Goal: Information Seeking & Learning: Understand process/instructions

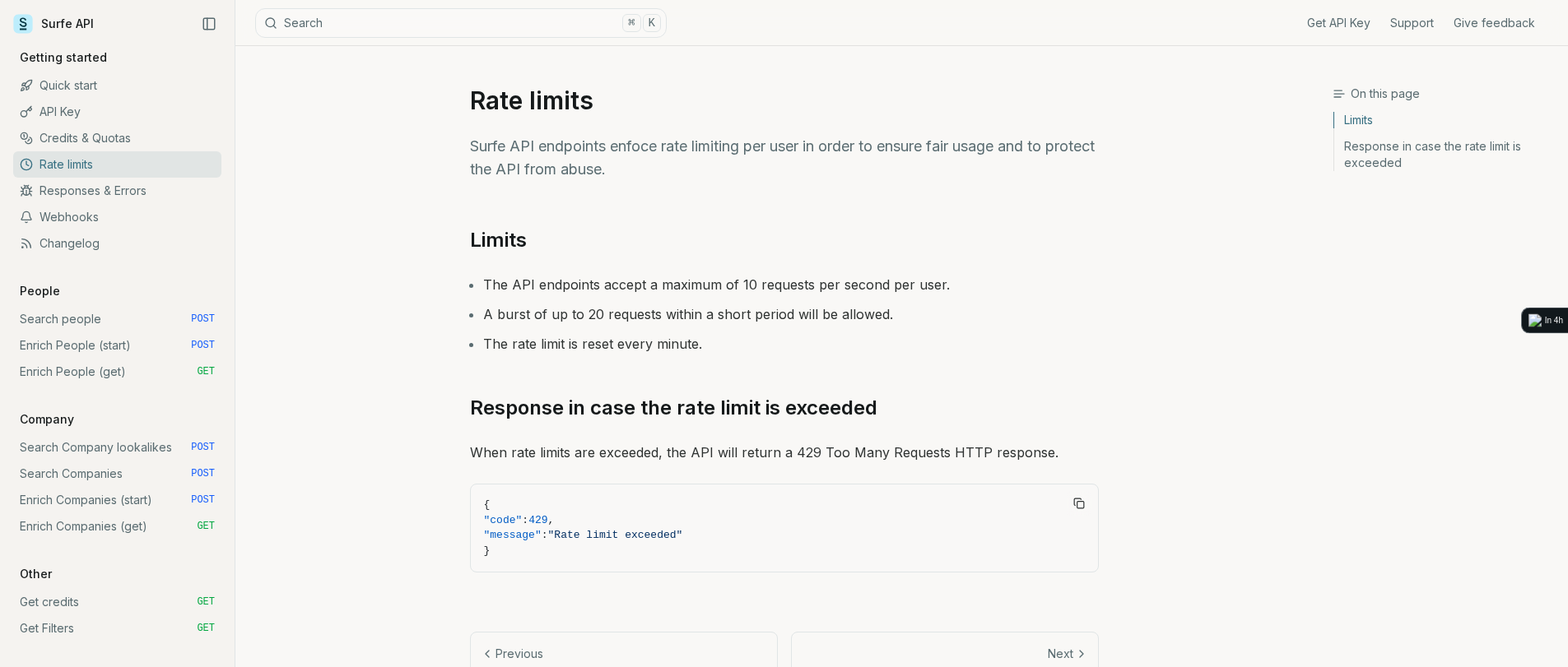
click at [85, 141] on link "Credits & Quotas" at bounding box center [117, 138] width 208 height 27
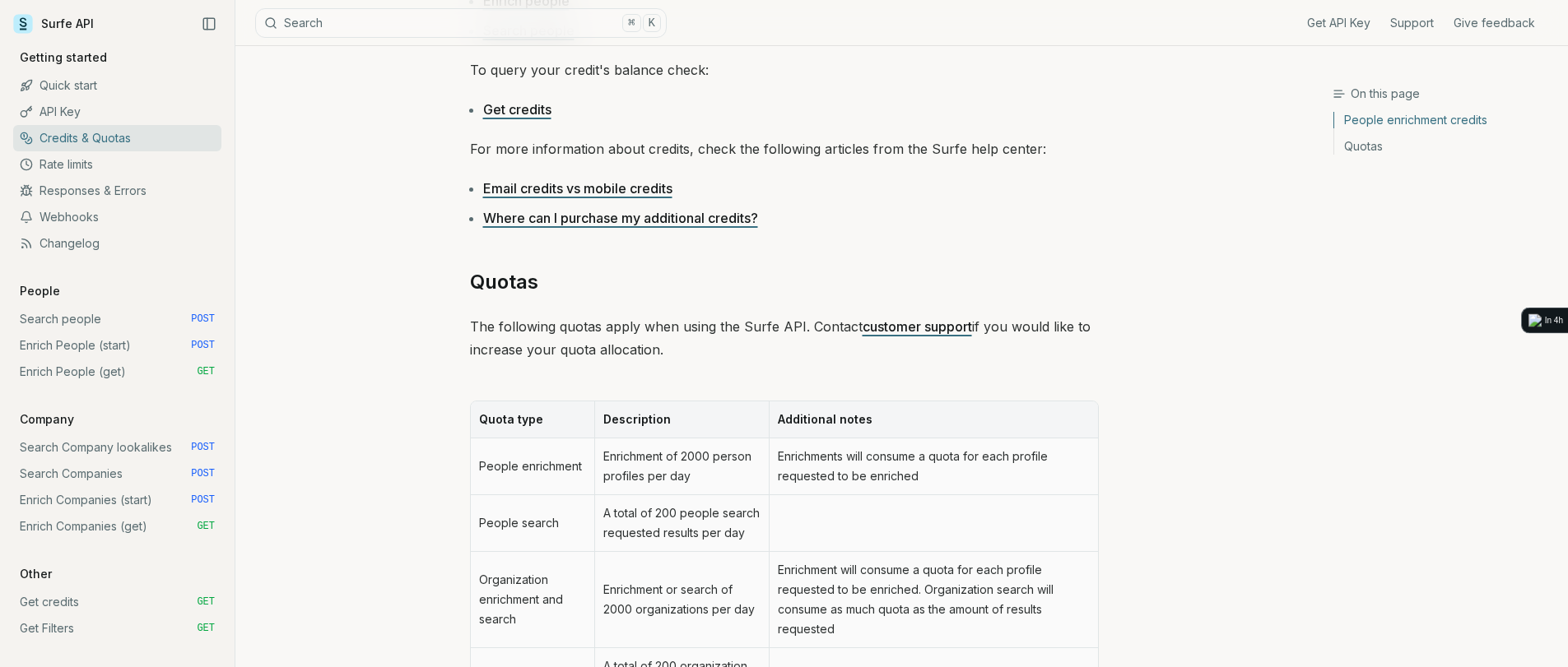
scroll to position [231, 0]
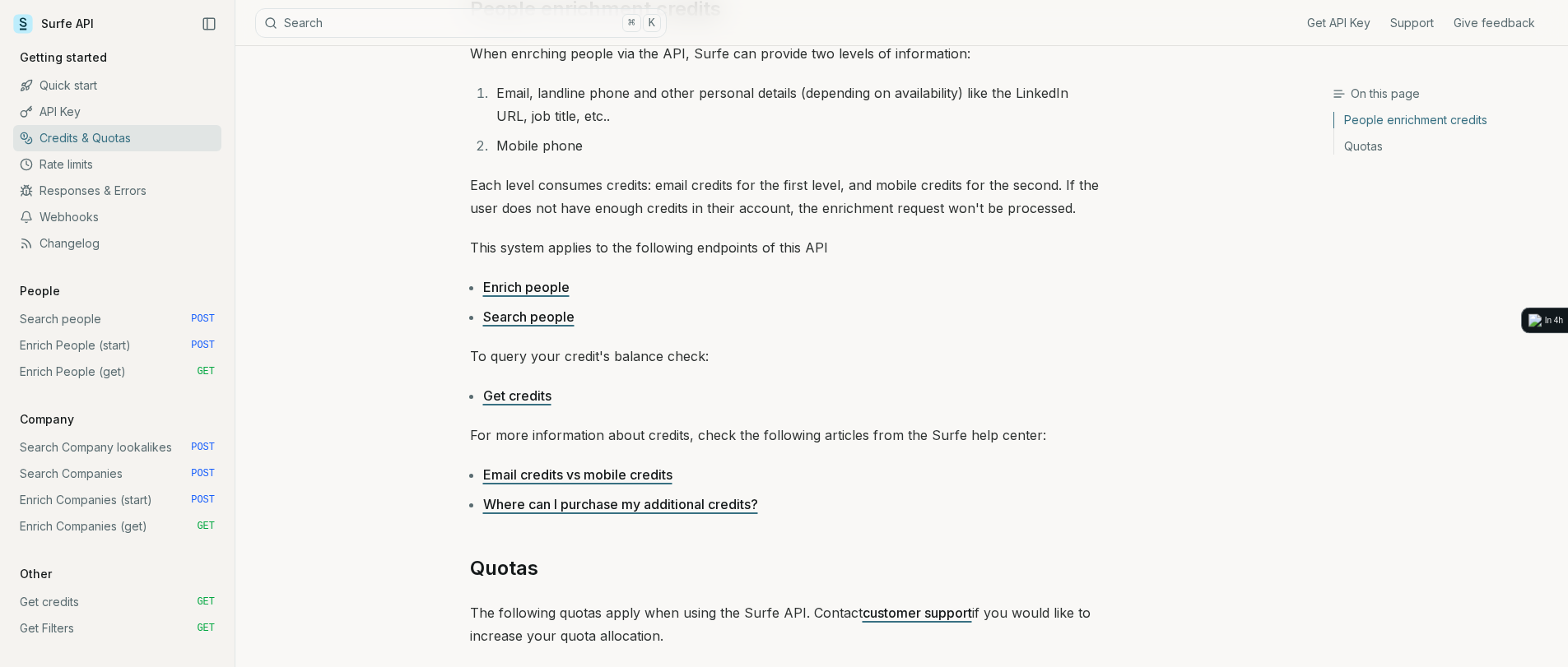
click at [642, 474] on link "Email credits vs mobile credits" at bounding box center [577, 474] width 190 height 16
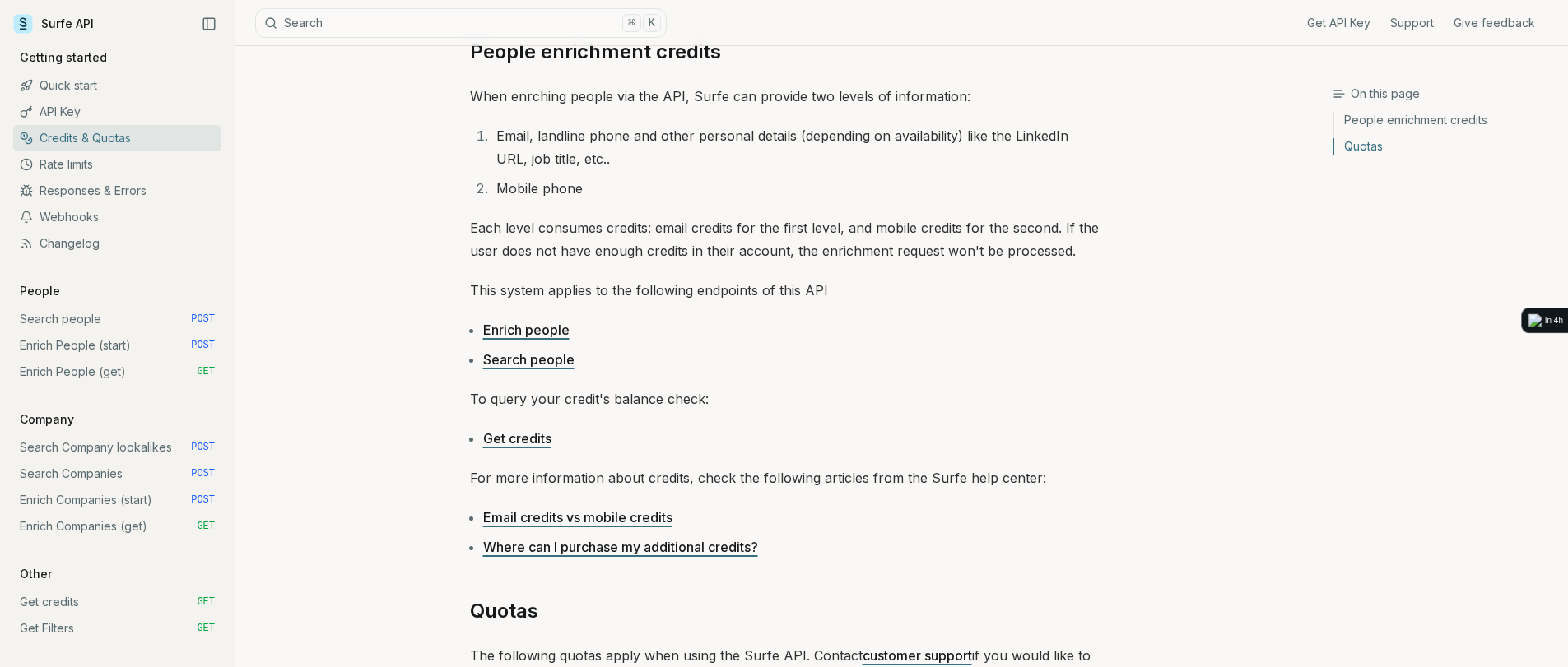
scroll to position [0, 0]
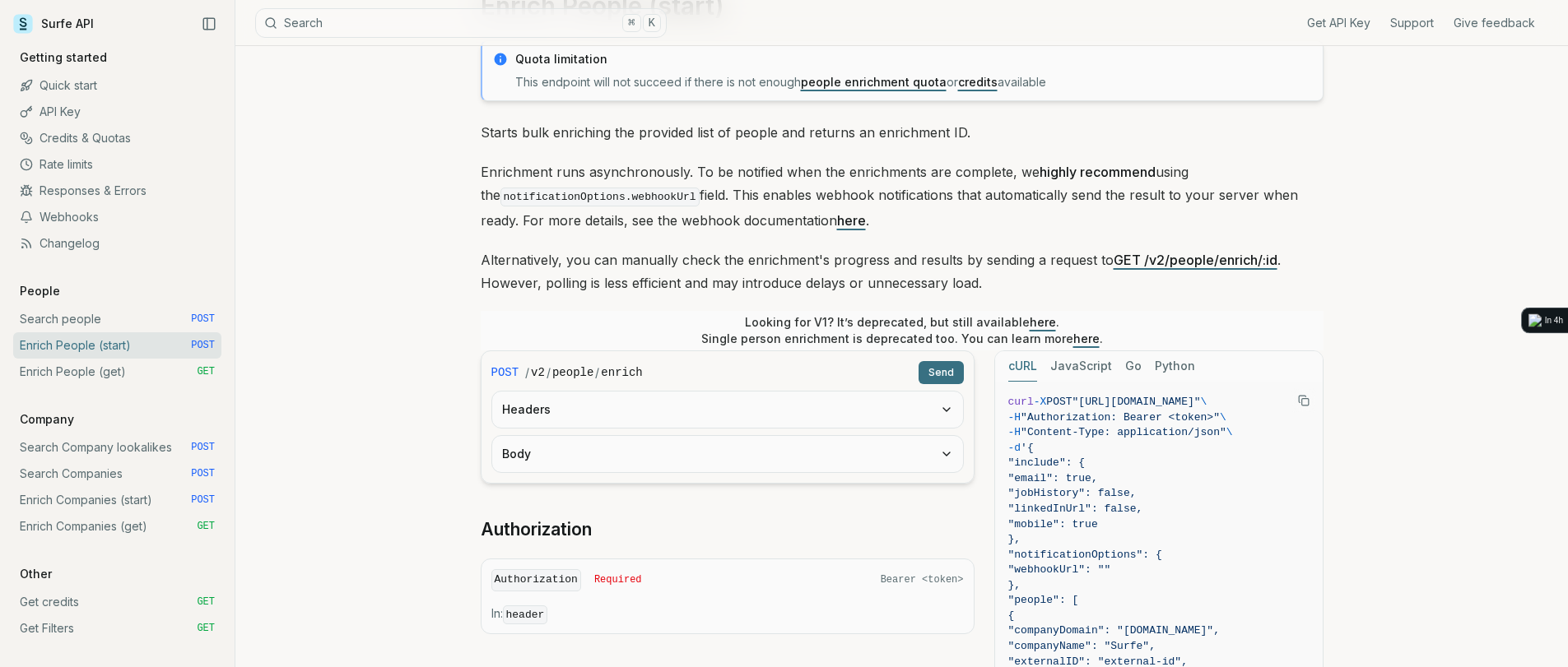
scroll to position [101, 0]
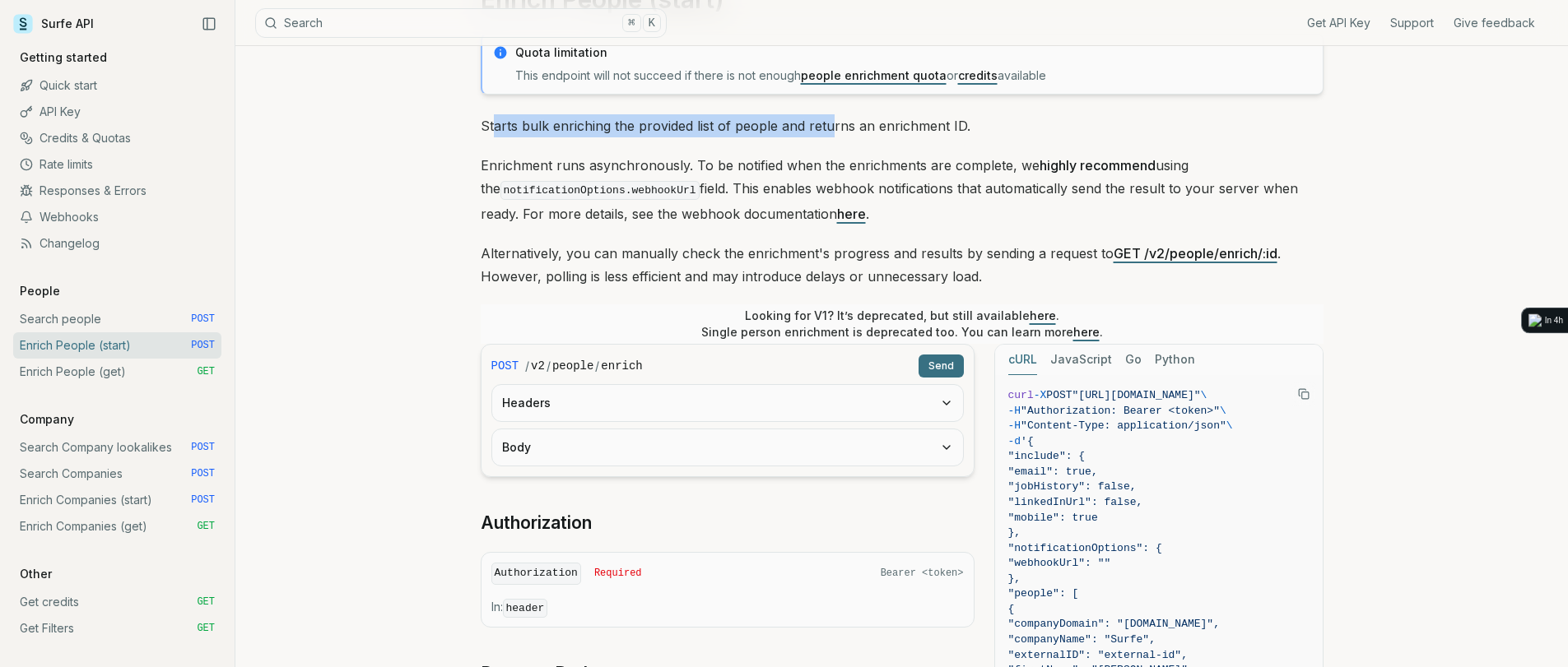
drag, startPoint x: 497, startPoint y: 120, endPoint x: 829, endPoint y: 121, distance: 332.0
click at [826, 121] on p "Starts bulk enriching the provided list of people and returns an enrichment ID." at bounding box center [902, 125] width 842 height 23
click at [829, 121] on p "Starts bulk enriching the provided list of people and returns an enrichment ID." at bounding box center [902, 125] width 842 height 23
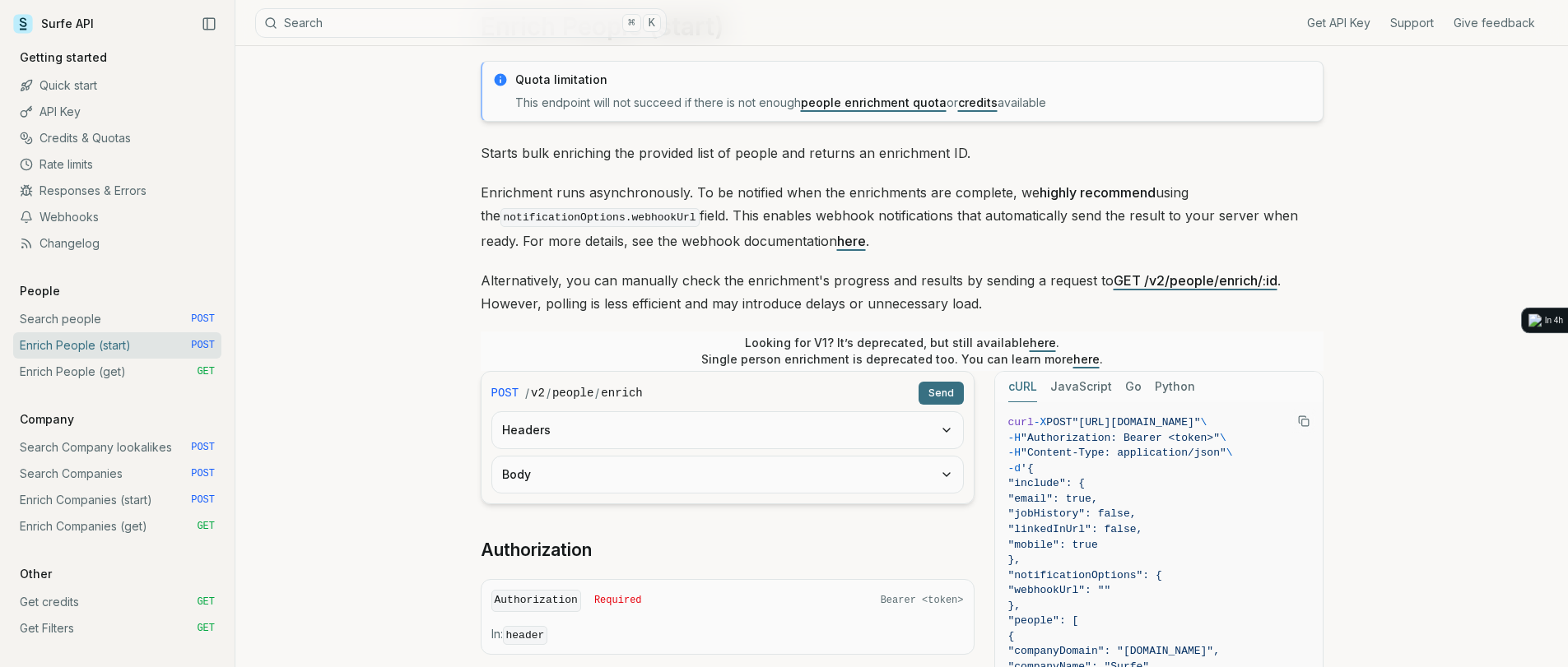
scroll to position [0, 0]
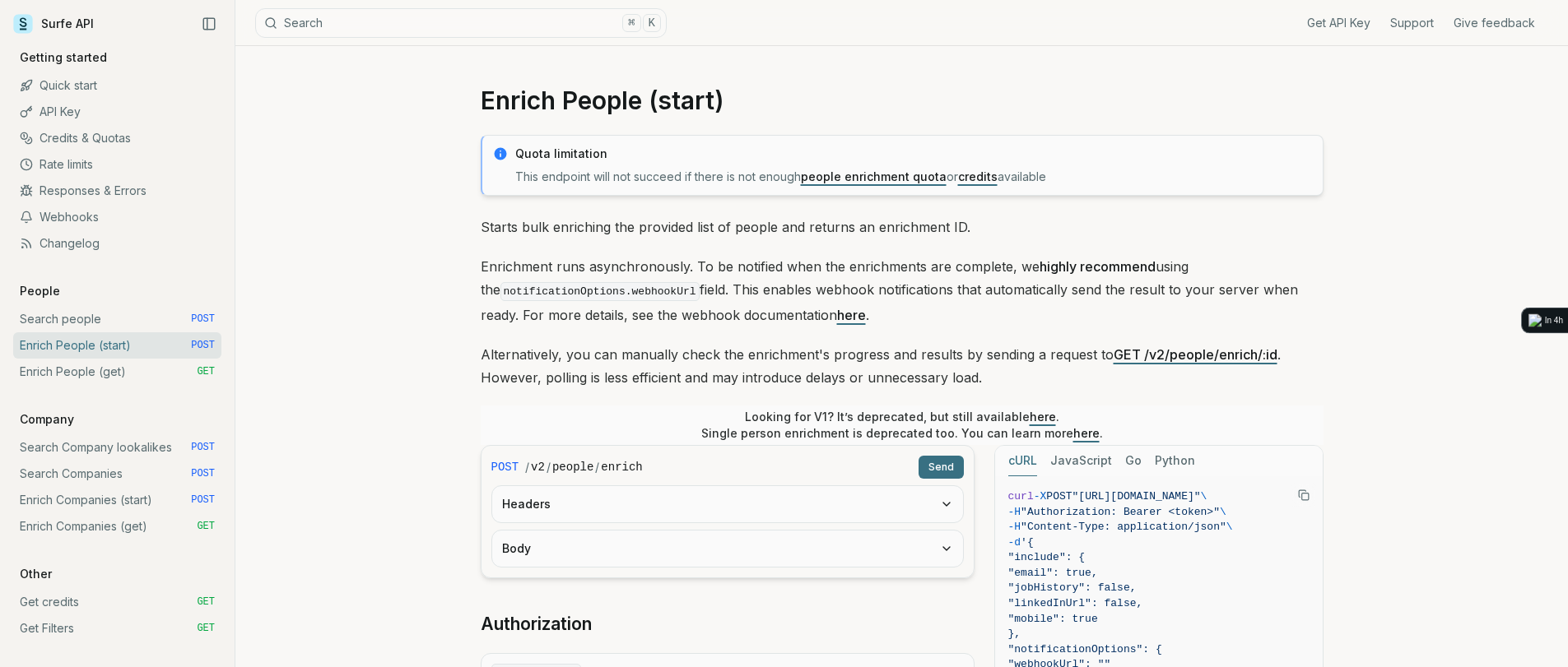
click at [56, 89] on link "Quick start" at bounding box center [117, 85] width 208 height 27
